Goal: Transaction & Acquisition: Obtain resource

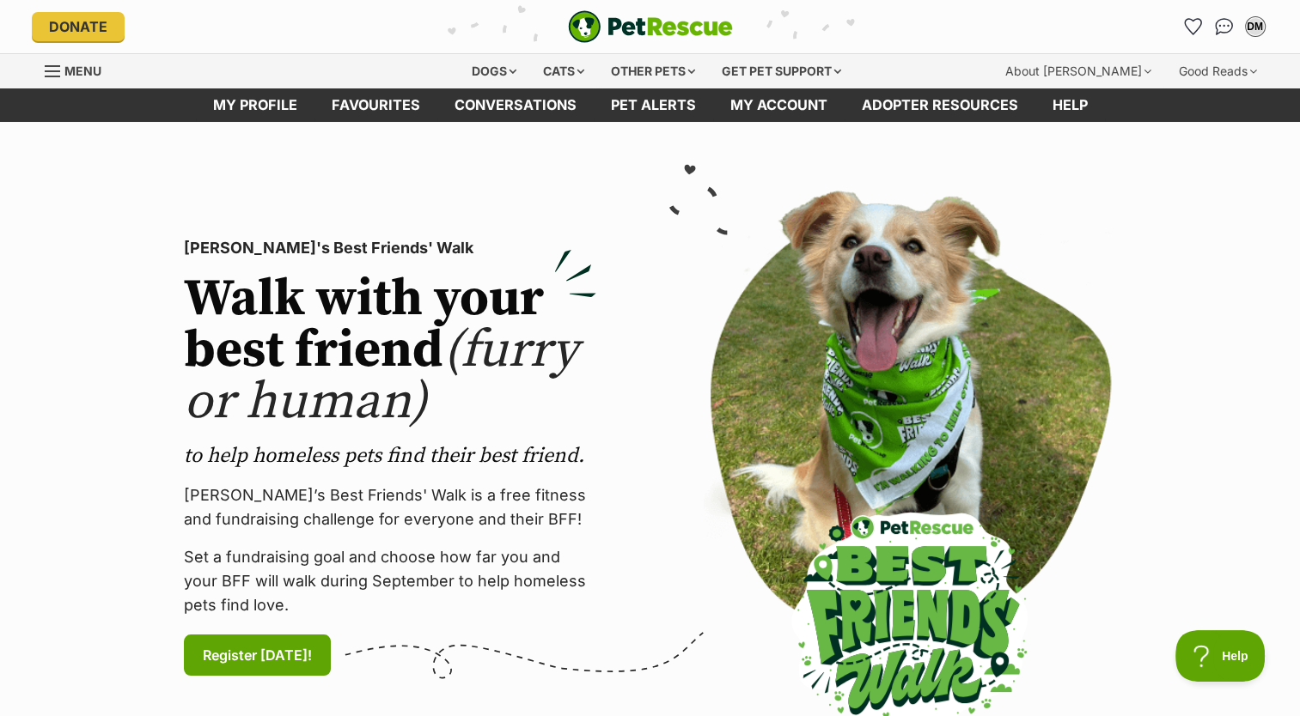
click at [1015, 156] on section "PetRescue's Best Friends' Walk Walk with your best friend (furry or human) to h…" at bounding box center [650, 458] width 1300 height 672
click at [1192, 25] on icon "Favourites" at bounding box center [1192, 26] width 21 height 20
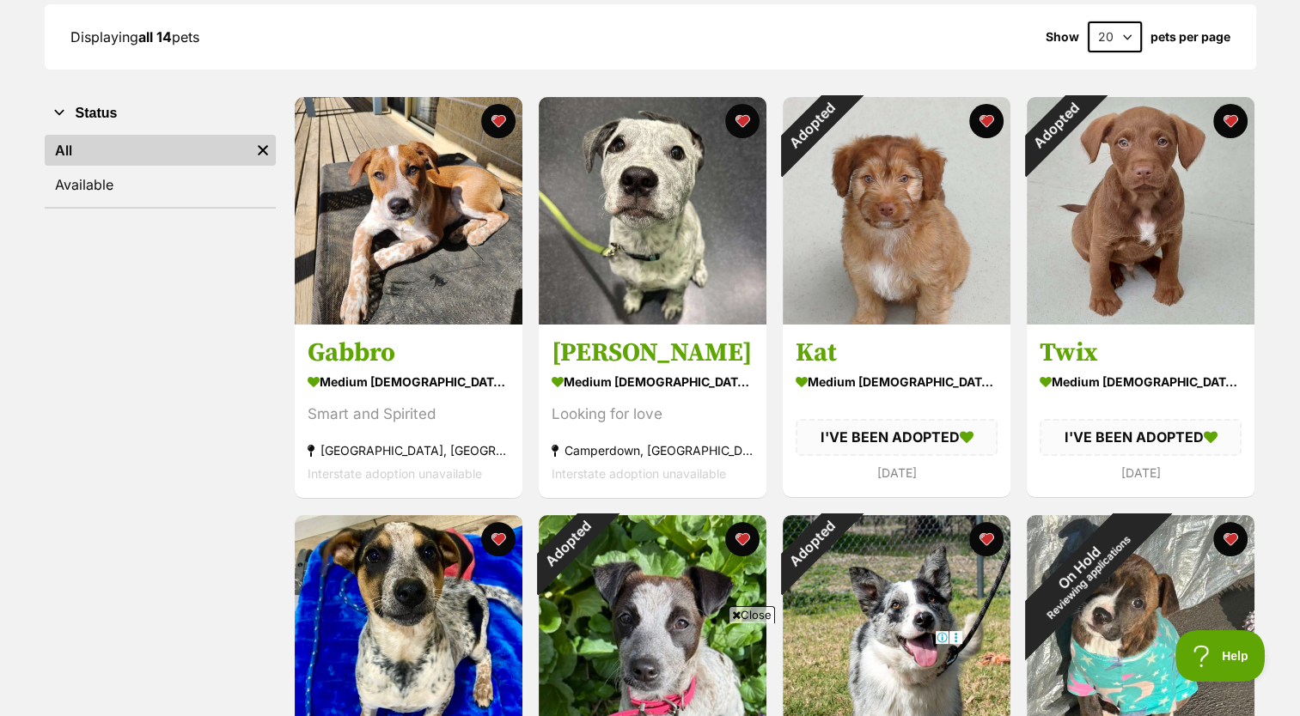
scroll to position [257, 0]
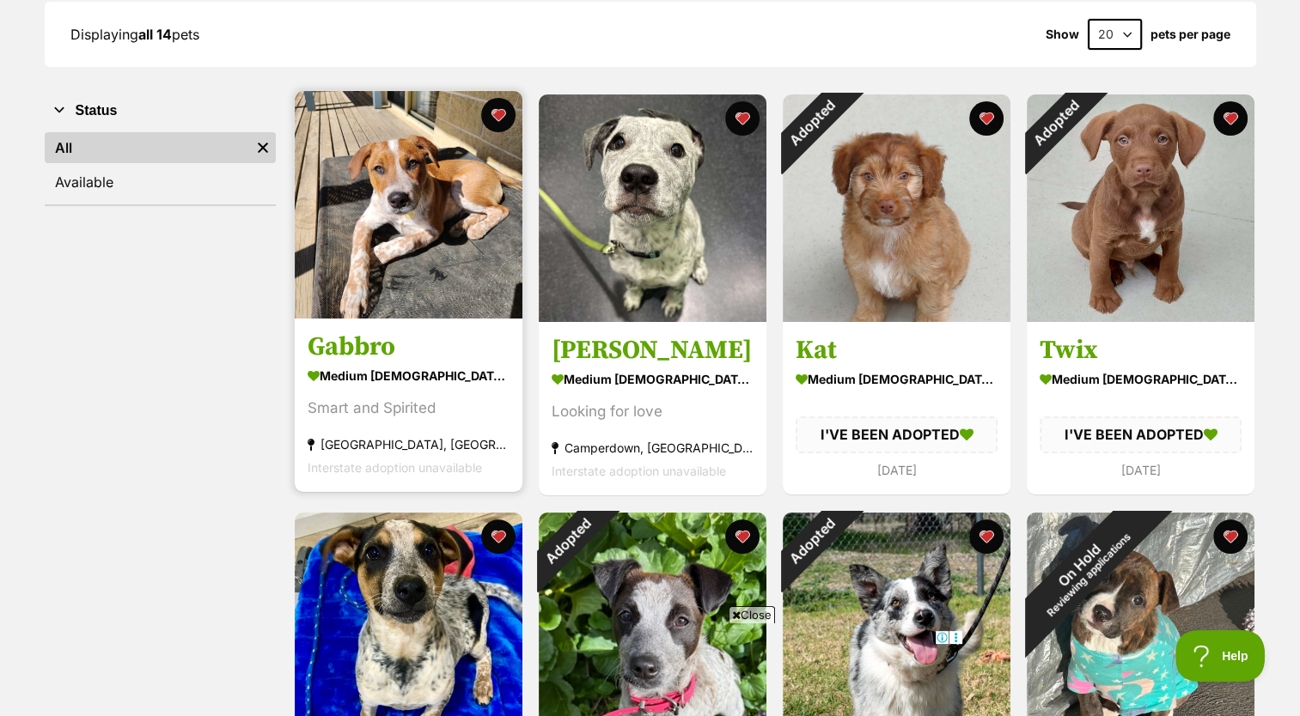
click at [474, 308] on img at bounding box center [409, 205] width 228 height 228
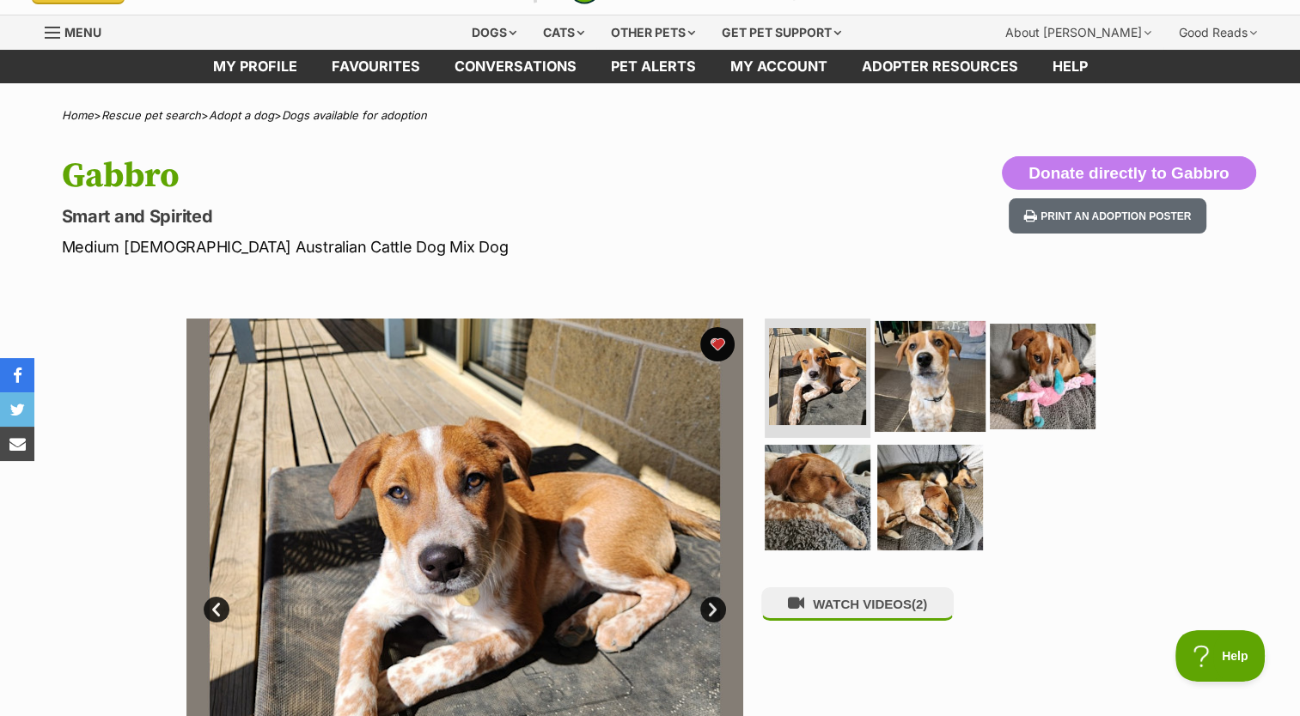
click at [950, 382] on img at bounding box center [929, 375] width 111 height 111
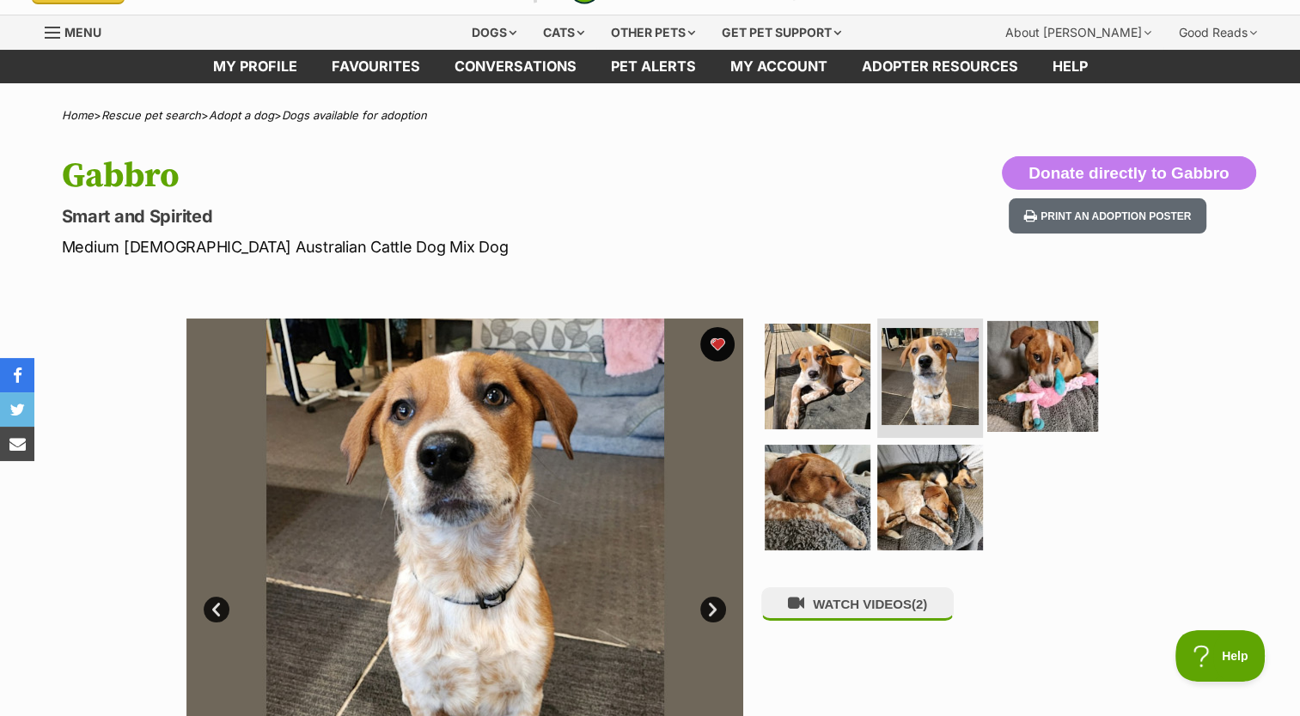
click at [1078, 408] on img at bounding box center [1042, 375] width 111 height 111
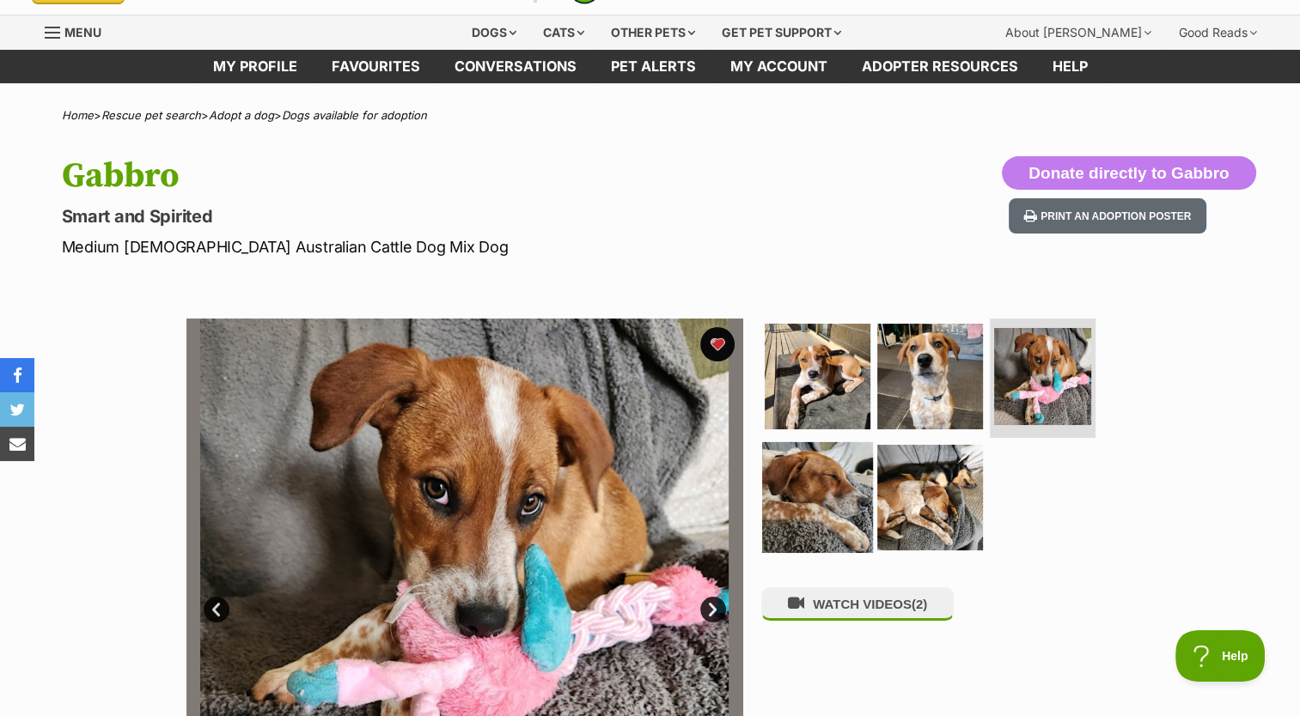
click at [844, 529] on img at bounding box center [817, 497] width 111 height 111
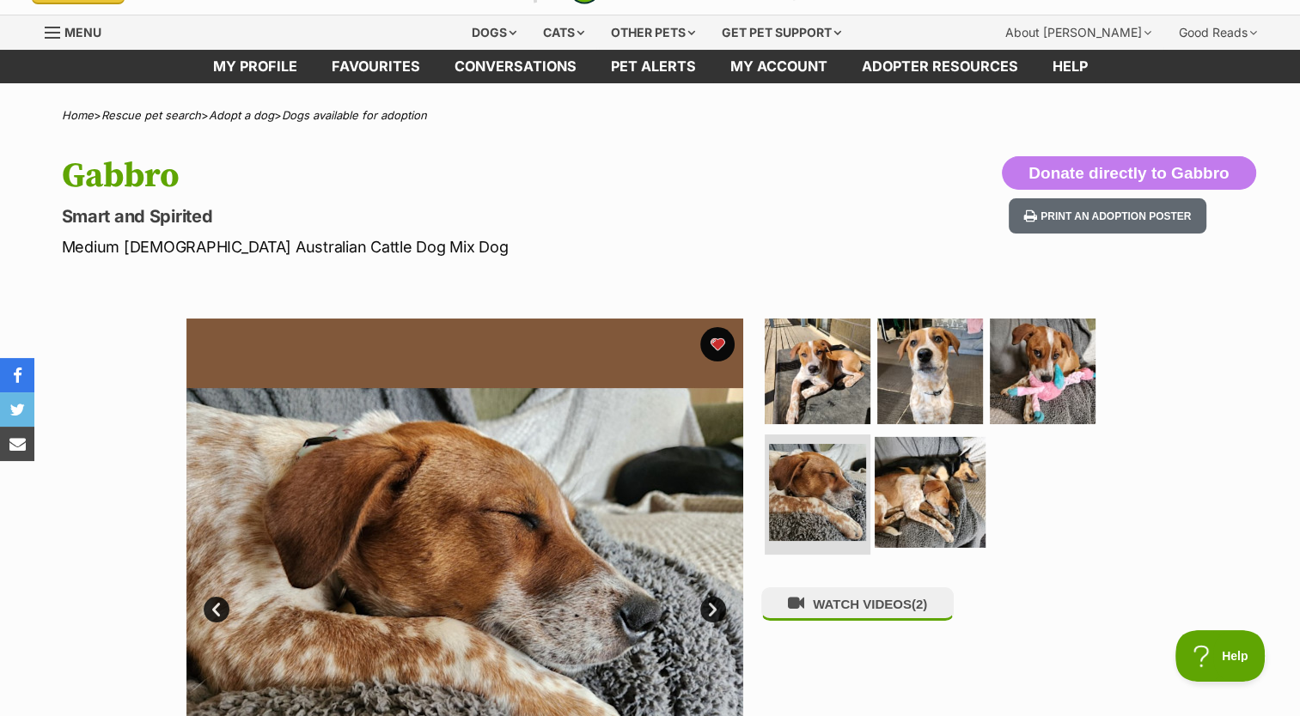
click at [961, 541] on link at bounding box center [929, 542] width 111 height 19
